Goal: Task Accomplishment & Management: Complete application form

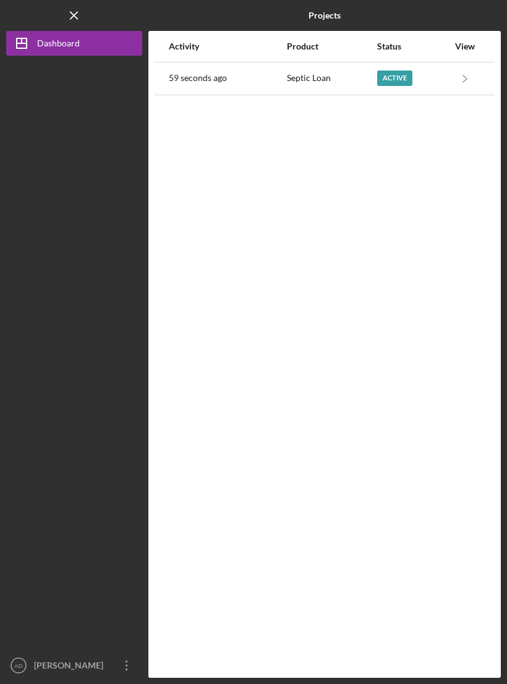
scroll to position [19, 0]
click at [463, 65] on icon "Icon/Navigate" at bounding box center [466, 78] width 28 height 28
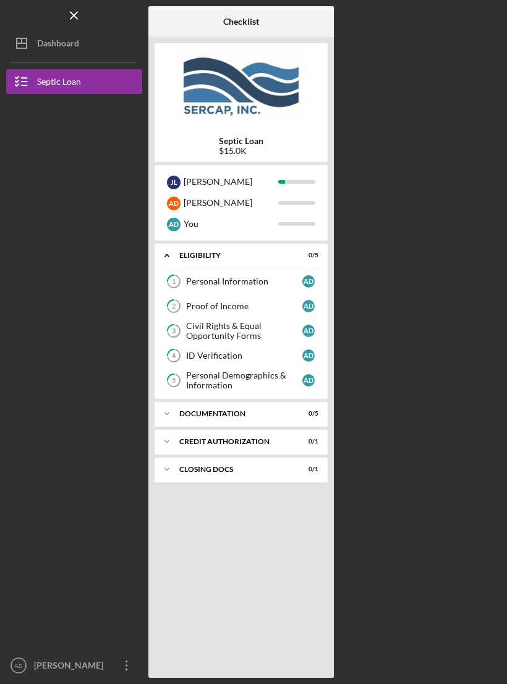
click at [181, 266] on icon "1" at bounding box center [173, 281] width 31 height 31
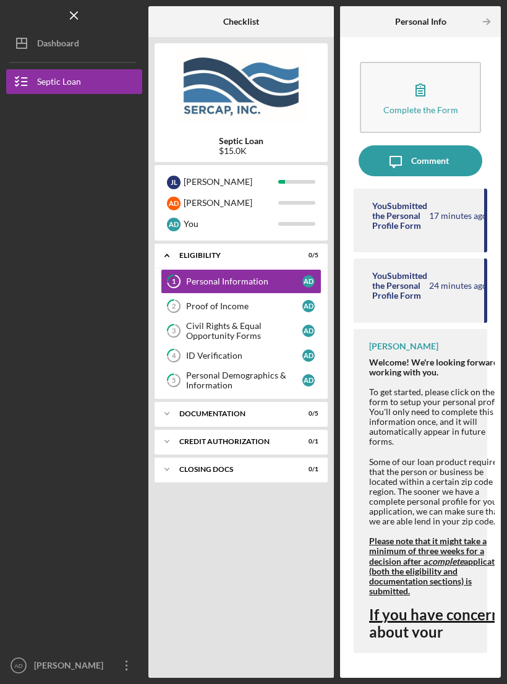
click at [389, 105] on div "Complete the Form" at bounding box center [421, 109] width 75 height 9
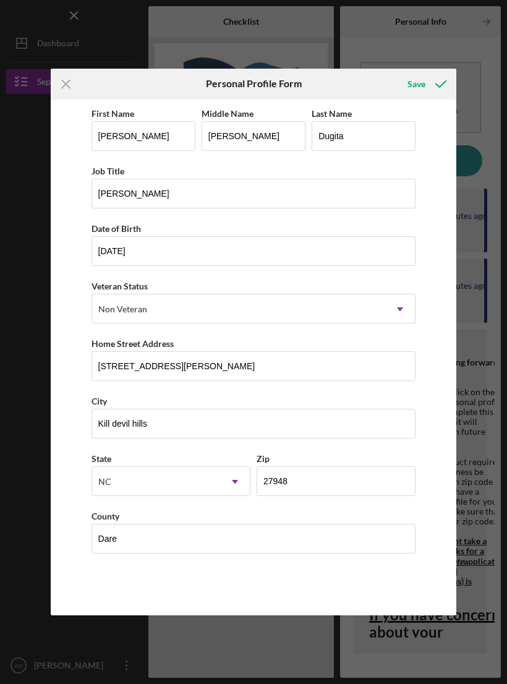
click at [66, 78] on icon "Icon/Menu Close" at bounding box center [66, 84] width 31 height 31
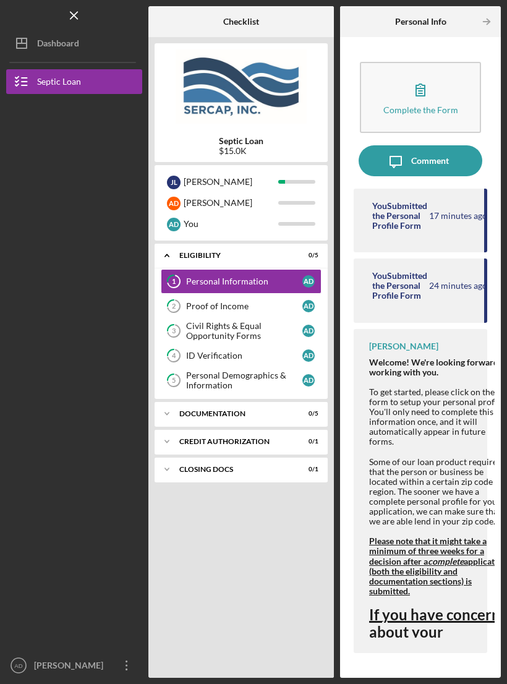
click at [184, 291] on icon "2" at bounding box center [173, 306] width 31 height 31
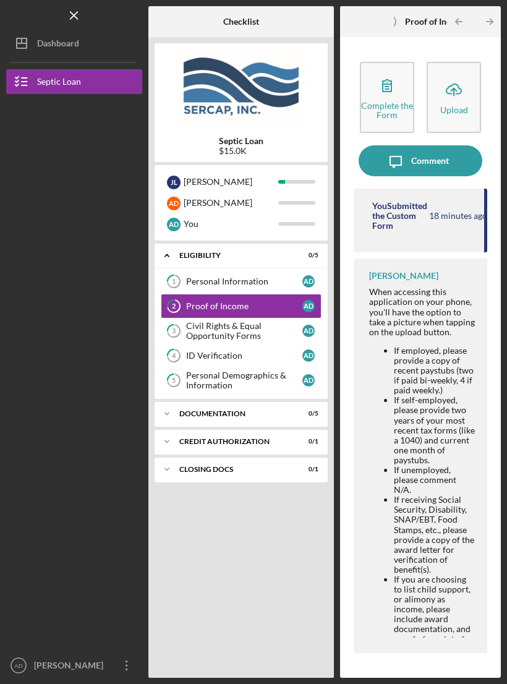
click at [393, 101] on div "Complete the Form" at bounding box center [387, 110] width 52 height 19
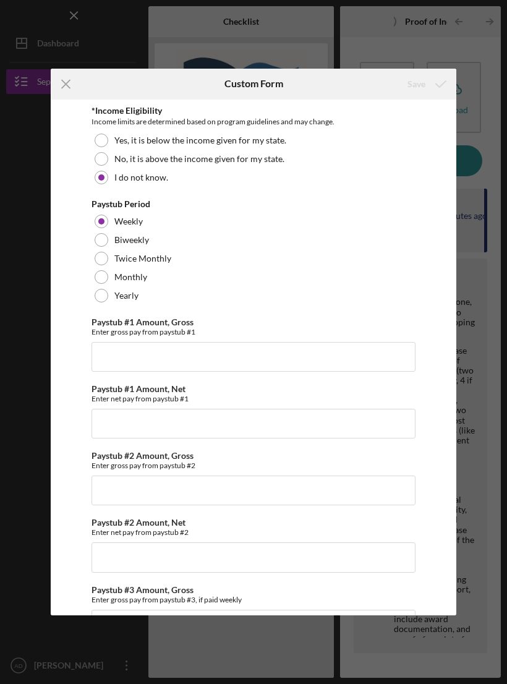
click at [63, 83] on icon "Icon/Menu Close" at bounding box center [66, 84] width 31 height 31
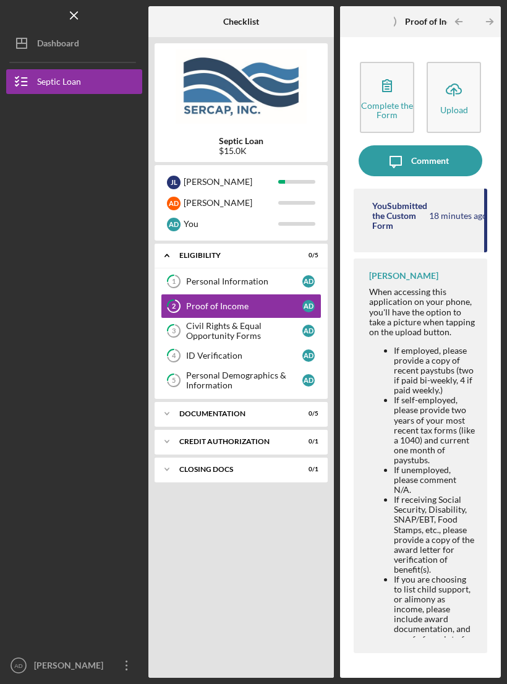
click at [180, 325] on icon at bounding box center [174, 331] width 12 height 12
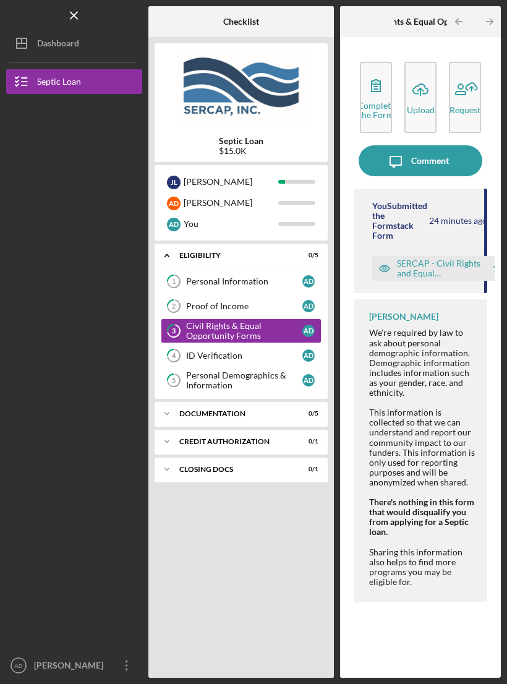
click at [376, 101] on div "Complete the Form" at bounding box center [377, 110] width 38 height 19
click at [179, 350] on icon at bounding box center [174, 356] width 12 height 12
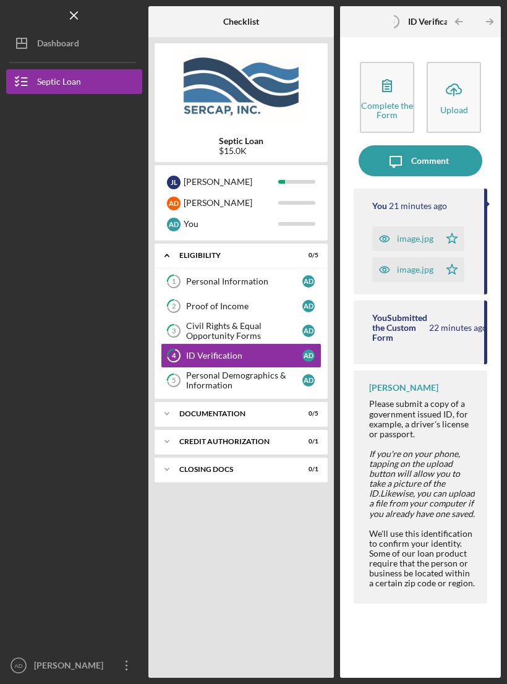
click at [395, 101] on div "Complete the Form" at bounding box center [387, 110] width 52 height 19
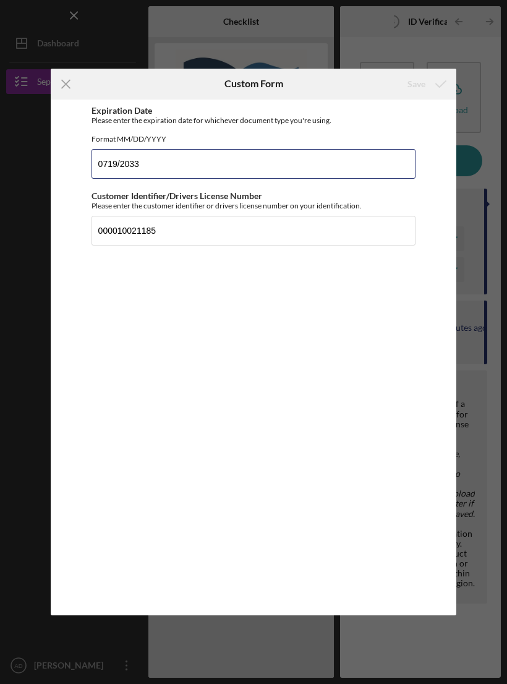
click at [103, 176] on input "0719/2033" at bounding box center [254, 164] width 325 height 30
click at [115, 179] on input "0719/2033" at bounding box center [254, 164] width 325 height 30
type input "[DATE]"
click at [424, 88] on div "Save" at bounding box center [417, 84] width 18 height 25
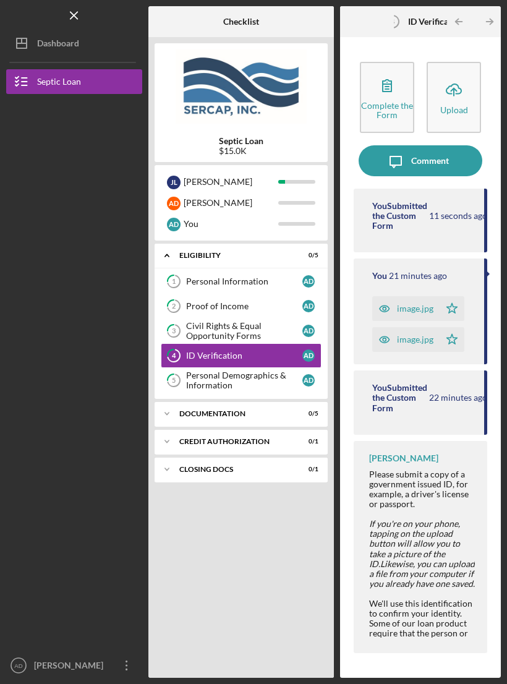
click at [183, 372] on icon "5" at bounding box center [173, 380] width 31 height 31
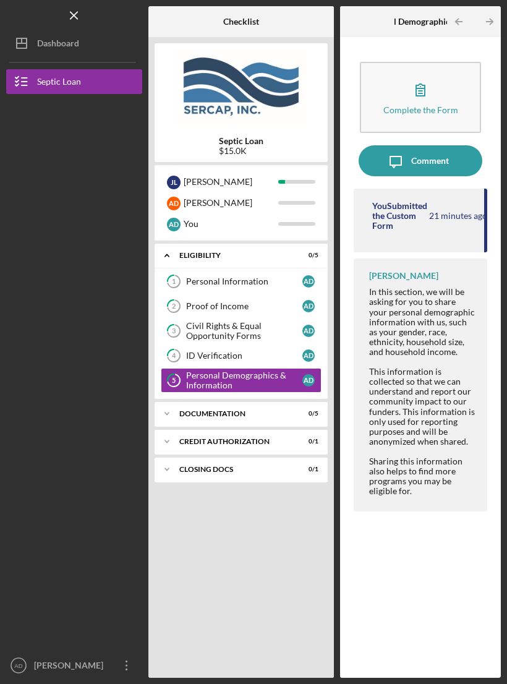
click at [393, 102] on button "Complete the Form Form" at bounding box center [420, 97] width 121 height 71
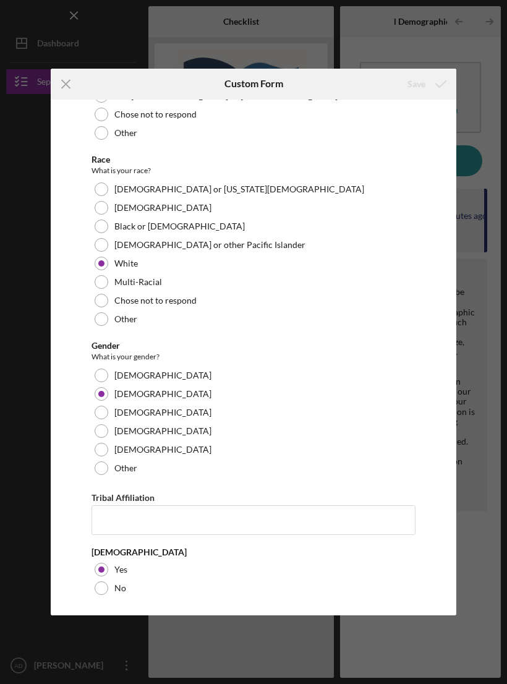
scroll to position [108, 0]
click at [73, 87] on icon "Icon/Menu Close" at bounding box center [66, 84] width 31 height 31
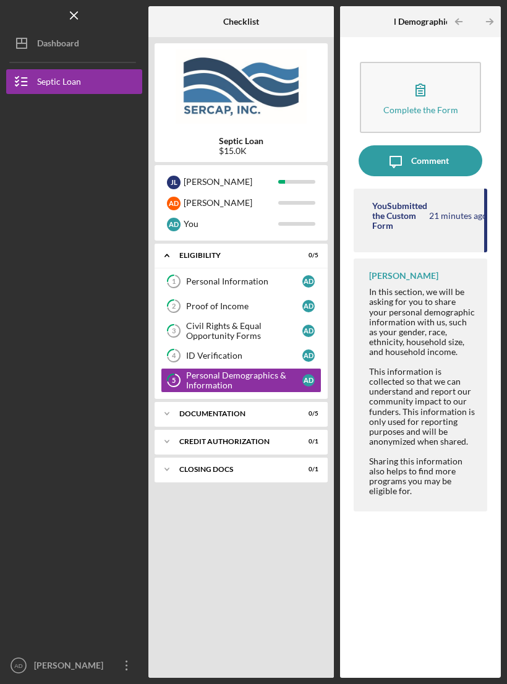
click at [183, 404] on div "Icon/Expander Documentation 0 / 5" at bounding box center [241, 414] width 173 height 25
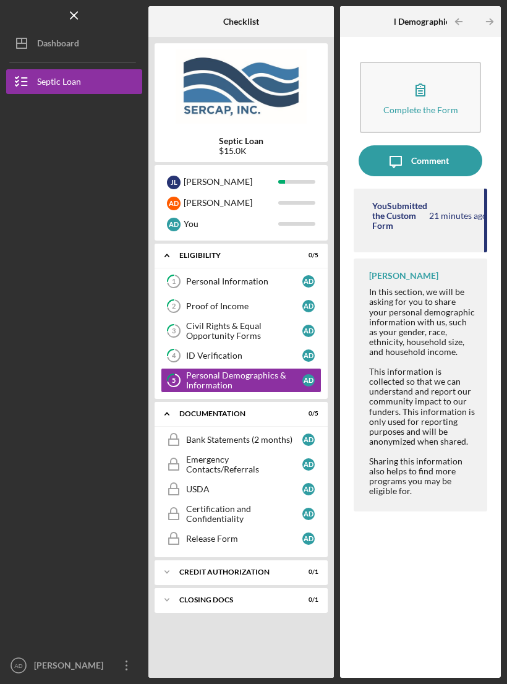
click at [171, 434] on icon at bounding box center [174, 436] width 6 height 5
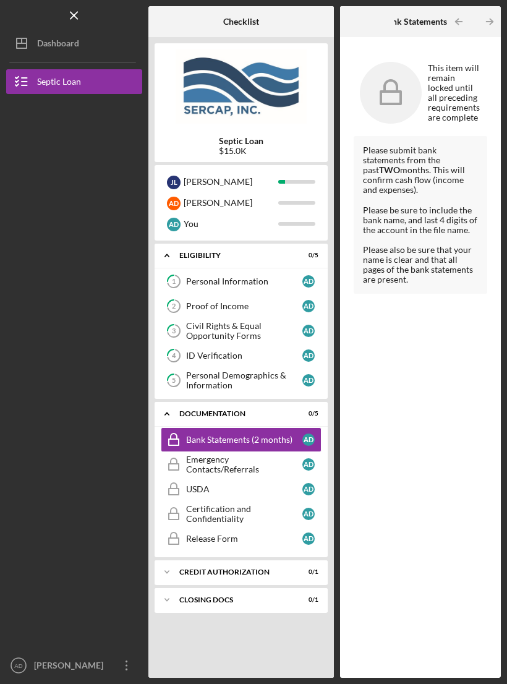
click at [179, 424] on icon "Bank Statements (2 months)" at bounding box center [173, 439] width 31 height 31
click at [173, 402] on icon "Icon/Expander" at bounding box center [167, 414] width 25 height 25
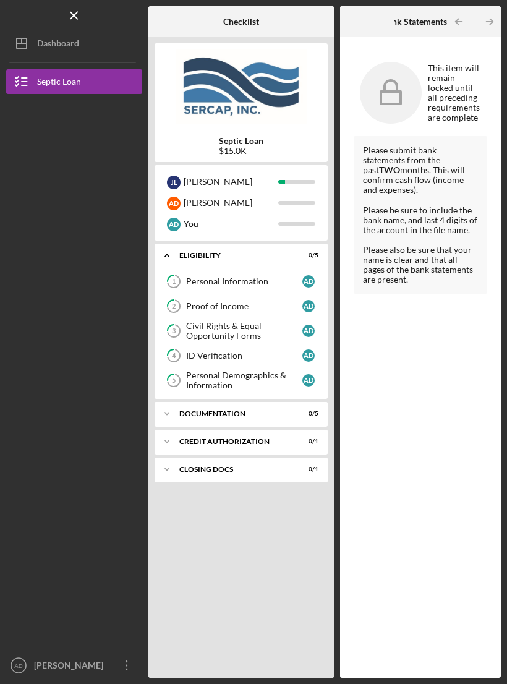
click at [112, 664] on icon "Icon/Overflow" at bounding box center [126, 665] width 31 height 31
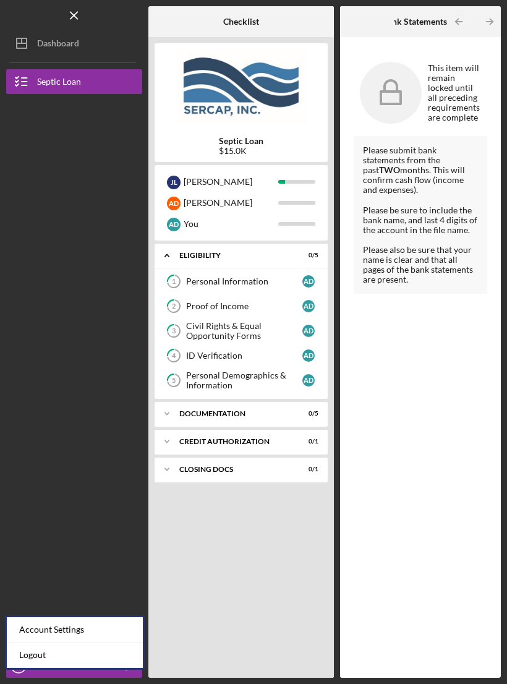
click at [89, 643] on link "Logout" at bounding box center [75, 655] width 136 height 25
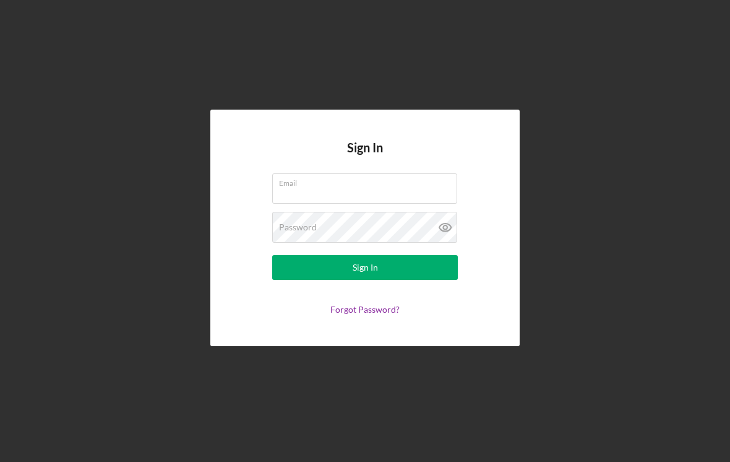
scroll to position [19, 0]
